Goal: Download file/media

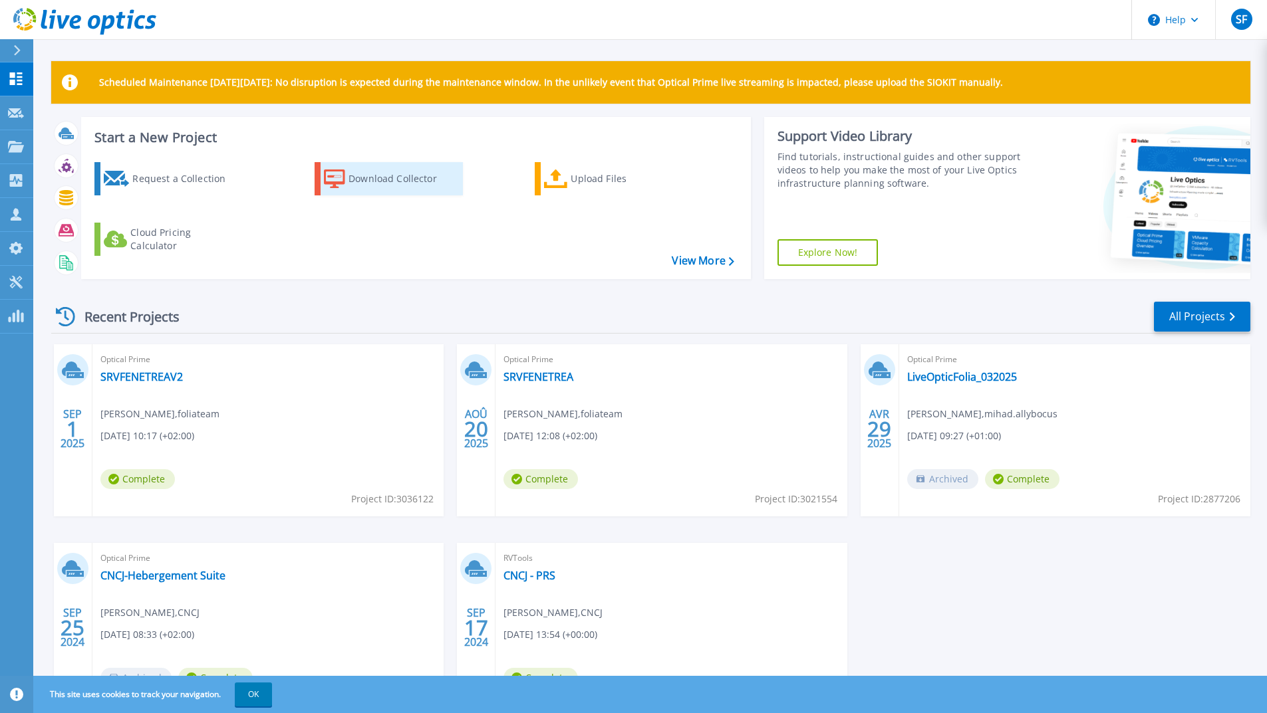
click at [354, 180] on div "Download Collector" at bounding box center [401, 179] width 106 height 27
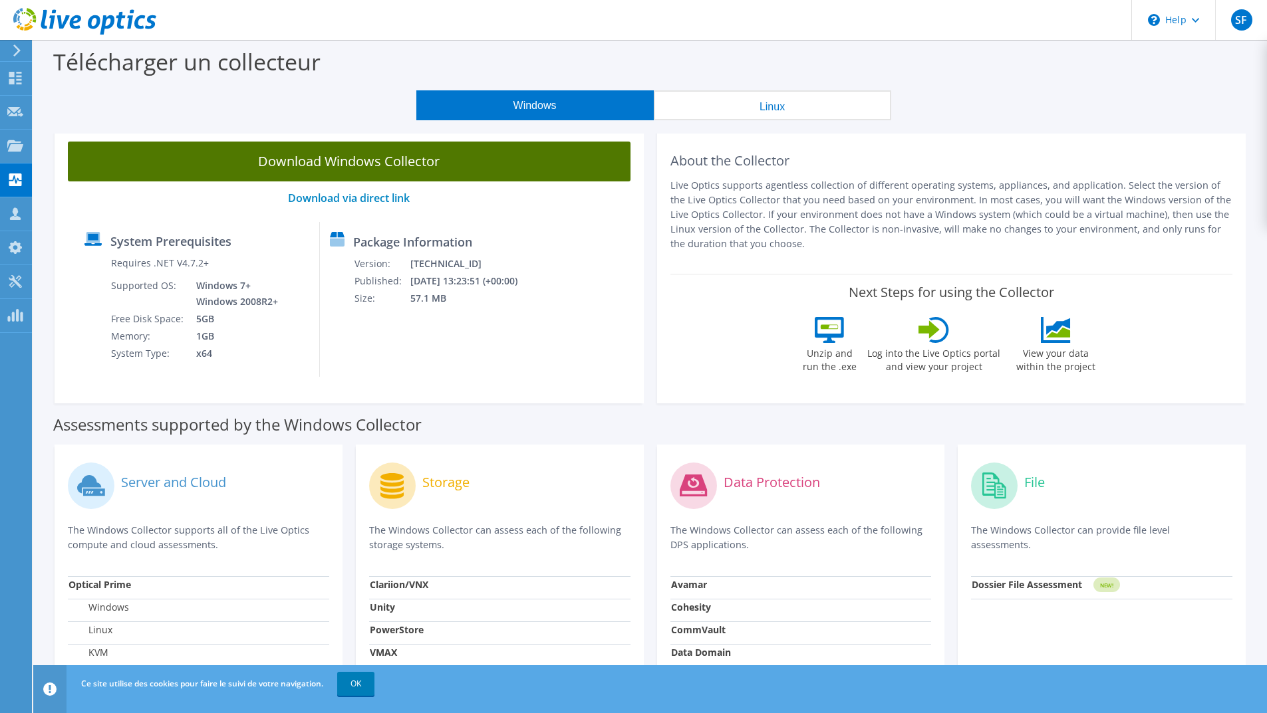
click at [356, 160] on link "Download Windows Collector" at bounding box center [349, 162] width 563 height 40
